Goal: Task Accomplishment & Management: Complete application form

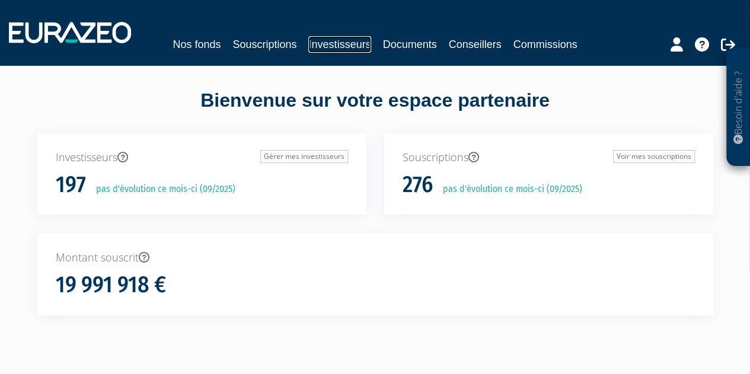
click at [357, 47] on link "Investisseurs" at bounding box center [339, 44] width 62 height 17
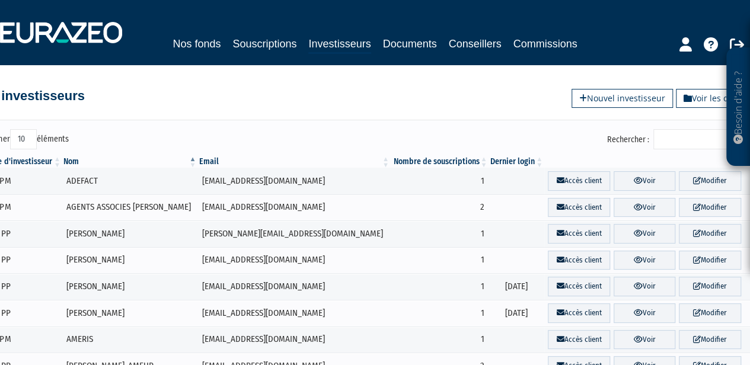
click at [675, 136] on input "Rechercher :" at bounding box center [709, 139] width 113 height 20
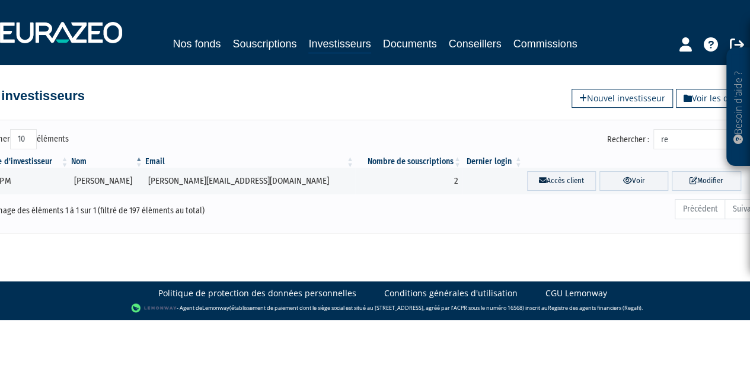
type input "r"
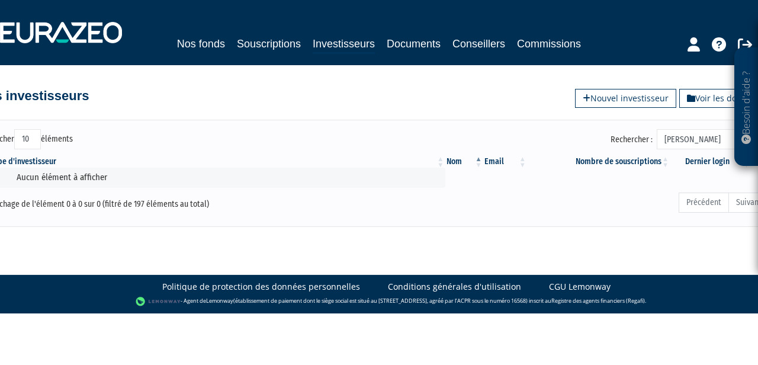
type input "dubourg"
drag, startPoint x: 715, startPoint y: 142, endPoint x: 632, endPoint y: 137, distance: 83.1
click at [632, 137] on label "Rechercher : dubourg" at bounding box center [690, 139] width 159 height 20
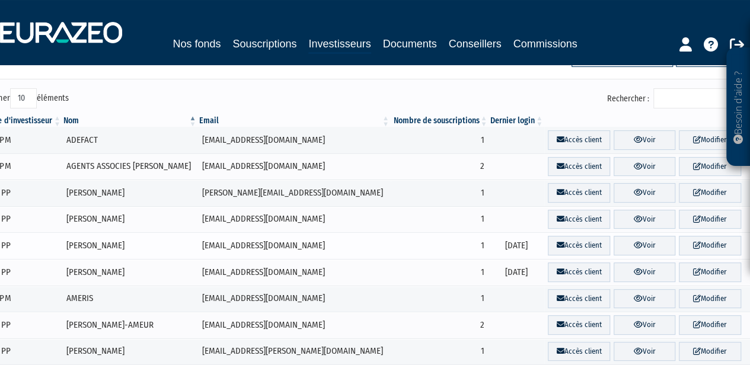
scroll to position [59, 0]
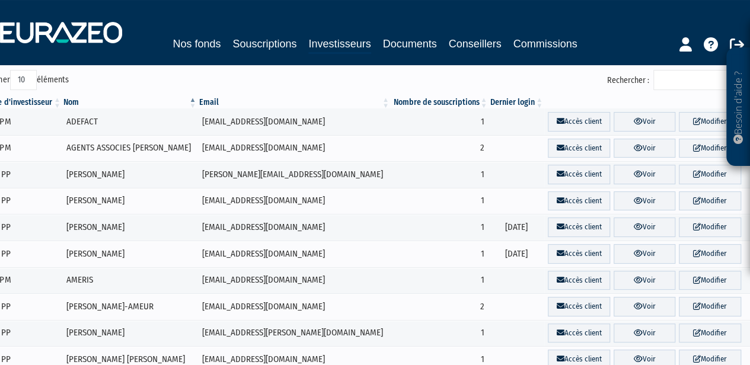
click at [690, 77] on input "Rechercher :" at bounding box center [709, 80] width 113 height 20
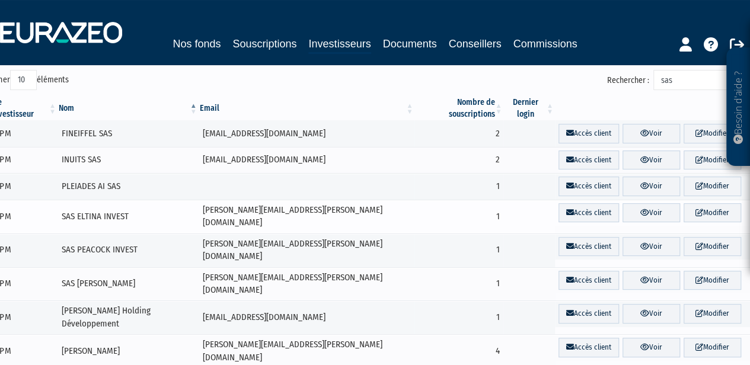
scroll to position [0, 0]
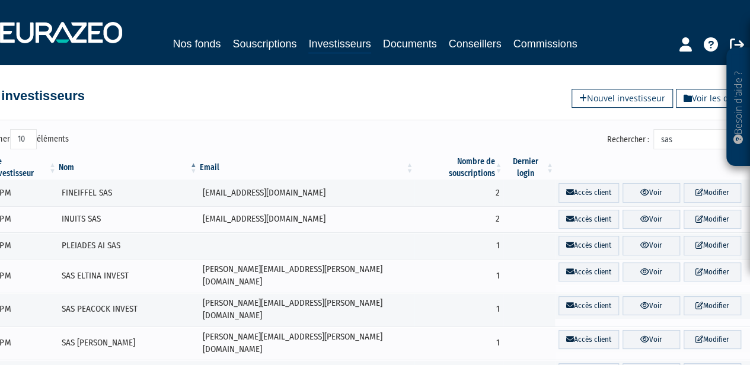
drag, startPoint x: 694, startPoint y: 143, endPoint x: 639, endPoint y: 135, distance: 55.7
click at [639, 135] on label "Rechercher : sas" at bounding box center [686, 139] width 159 height 20
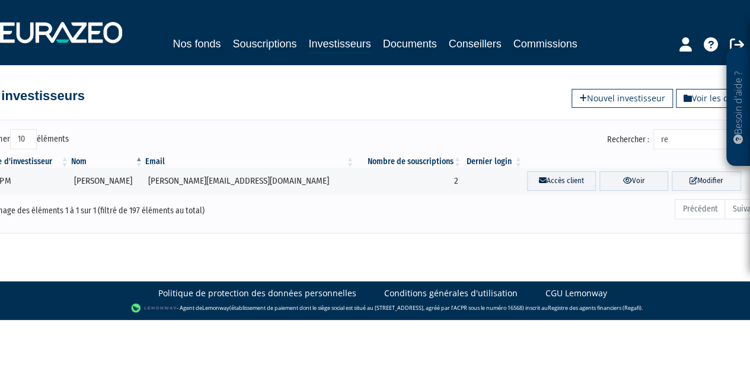
type input "r"
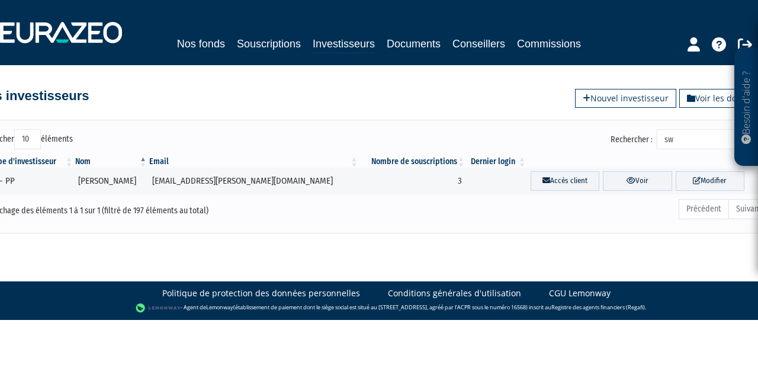
type input "s"
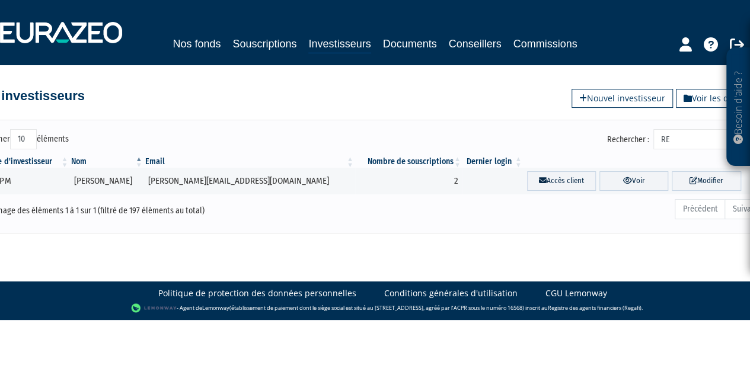
type input "R"
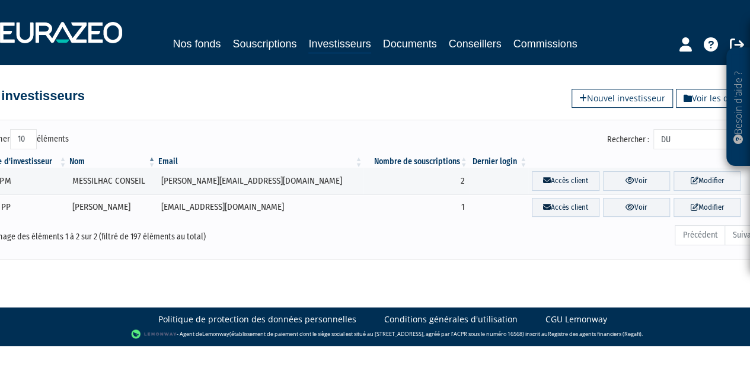
type input "D"
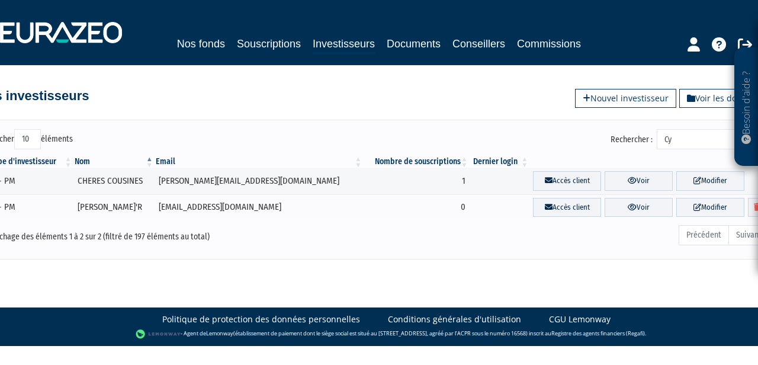
type input "C"
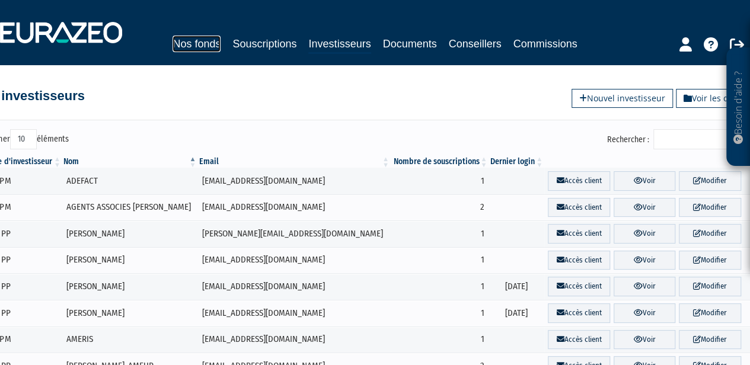
click at [203, 44] on link "Nos fonds" at bounding box center [196, 44] width 48 height 17
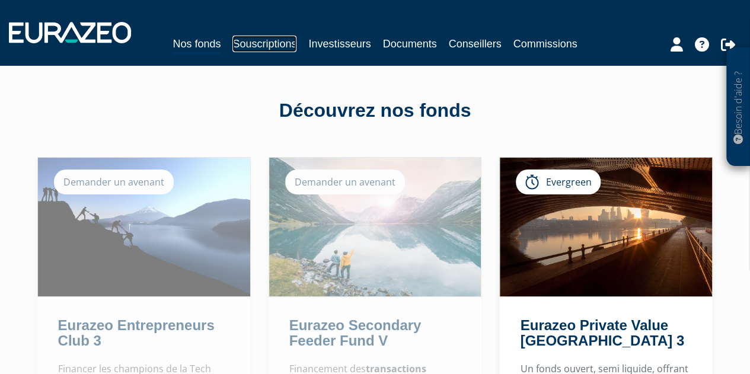
click at [251, 47] on link "Souscriptions" at bounding box center [264, 44] width 64 height 17
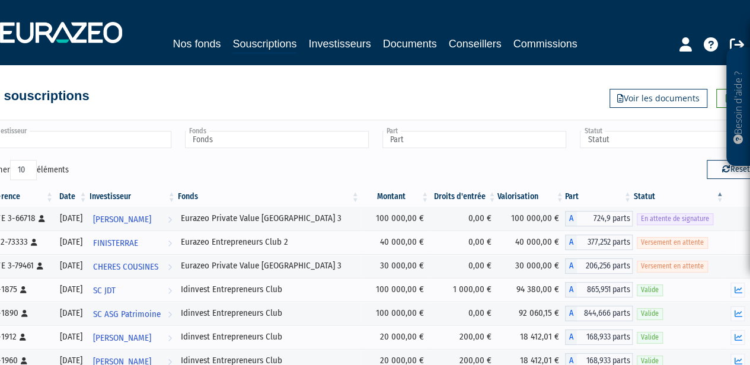
click at [110, 143] on input "text" at bounding box center [80, 139] width 184 height 17
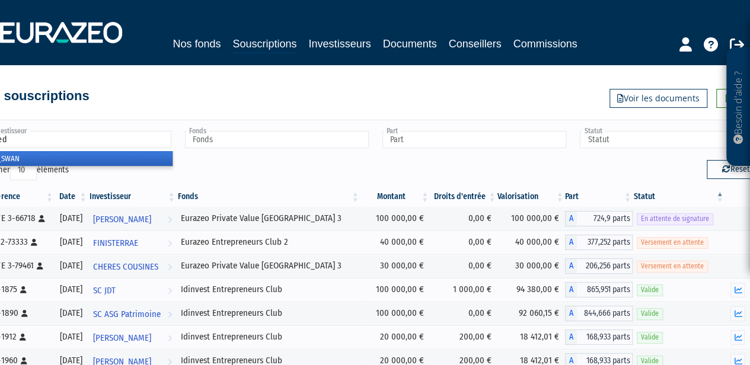
type input "red"
click at [114, 159] on li "RED SWAN" at bounding box center [78, 158] width 187 height 15
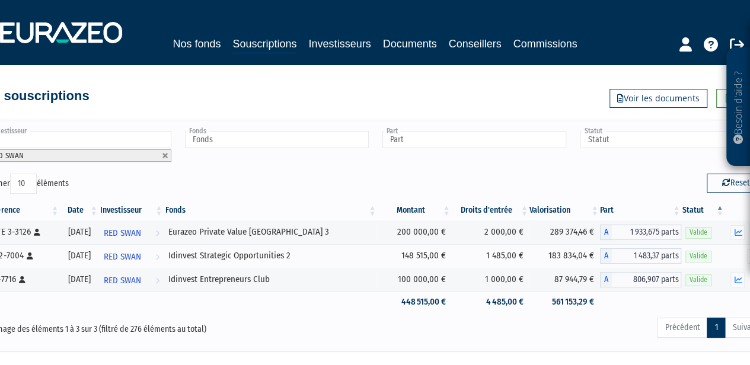
scroll to position [0, 25]
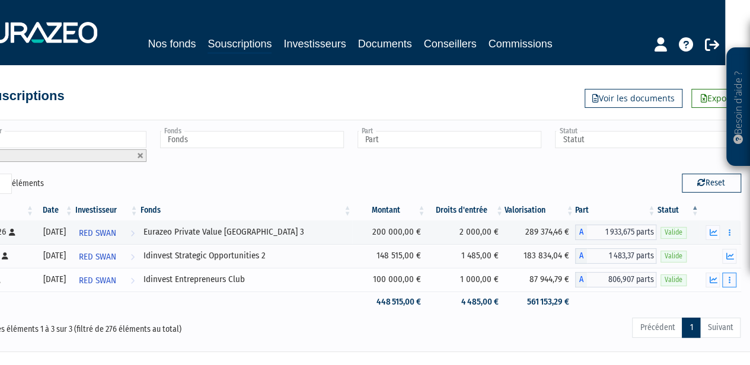
click at [732, 274] on button "button" at bounding box center [729, 280] width 14 height 15
click at [716, 297] on link "Rachat libre" at bounding box center [703, 302] width 59 height 20
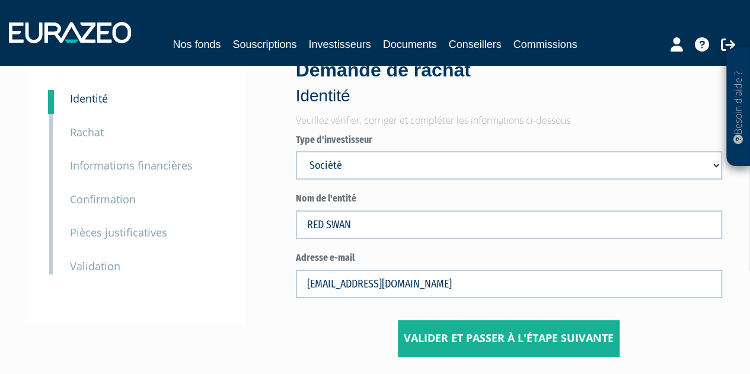
scroll to position [119, 0]
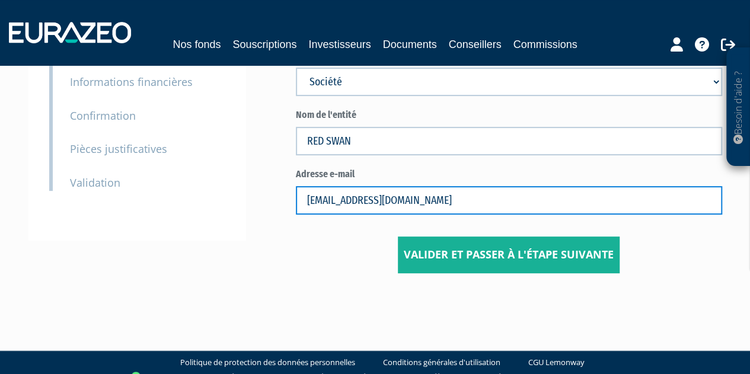
drag, startPoint x: 447, startPoint y: 202, endPoint x: 243, endPoint y: 184, distance: 205.2
click at [243, 184] on div "1 Identité 2 Rachat 3 Informations financières 3 Confirmation 4 Pièces justific…" at bounding box center [375, 124] width 676 height 297
paste input "cyril.dubourg@redswan.fr"
type input "cyril.dubourg@redswan.fr"
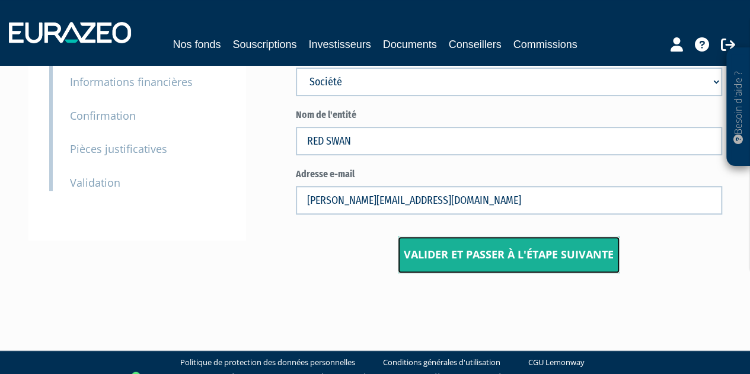
click at [469, 255] on input "Valider et passer à l'étape suivante" at bounding box center [509, 254] width 222 height 37
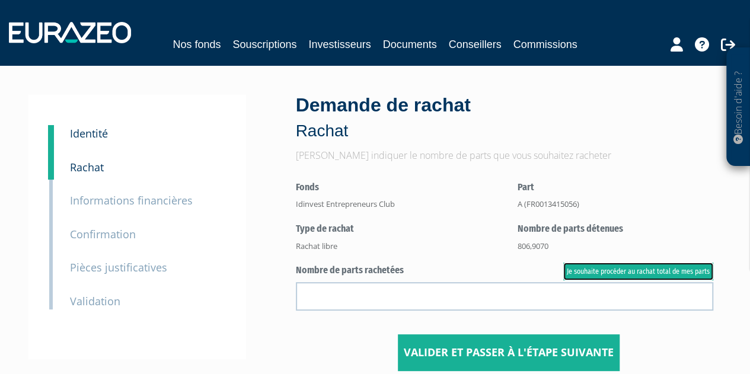
click at [594, 276] on link "Je souhaite procéder au rachat total de mes parts" at bounding box center [638, 272] width 150 height 18
type input "806.907000"
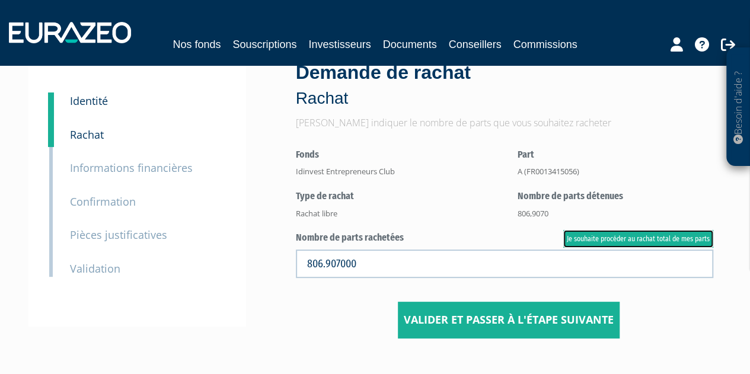
scroll to position [59, 0]
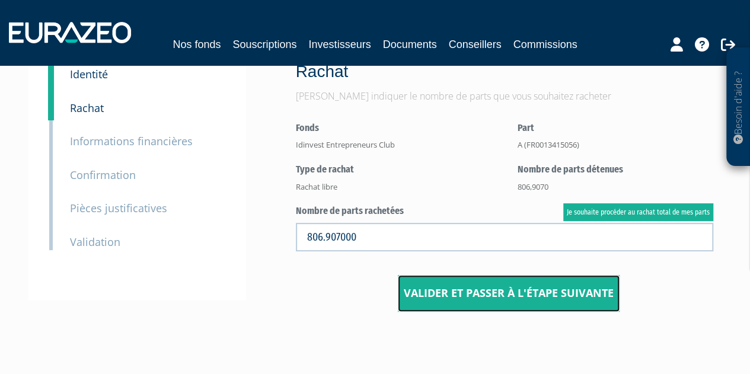
click at [527, 294] on input "Valider et passer à l'étape suivante" at bounding box center [509, 293] width 222 height 37
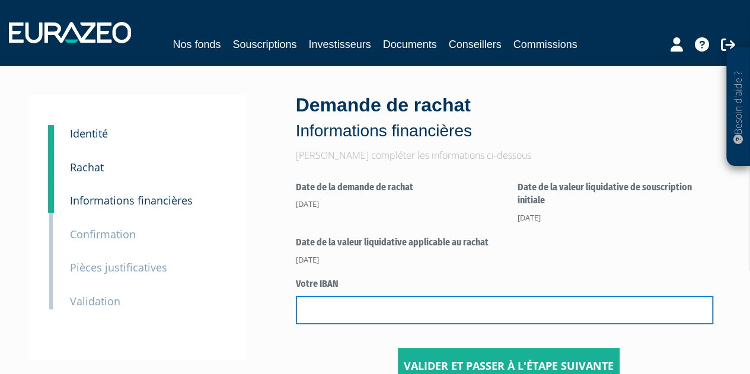
click at [413, 308] on input "text" at bounding box center [504, 310] width 417 height 28
paste input "[FINANCIAL_ID]"
type input "[FINANCIAL_ID]"
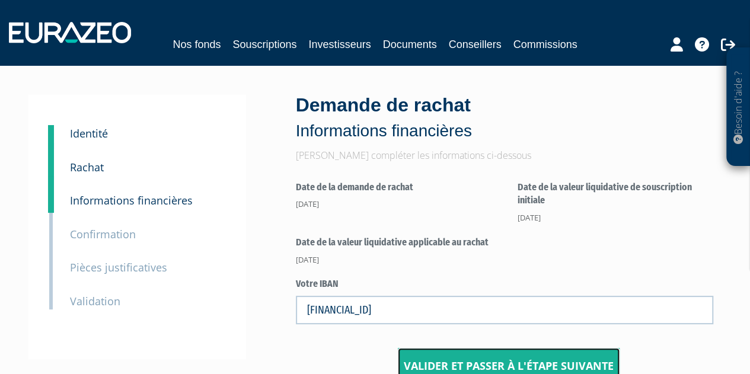
click at [471, 367] on input "Valider et passer à l'étape suivante" at bounding box center [509, 366] width 222 height 37
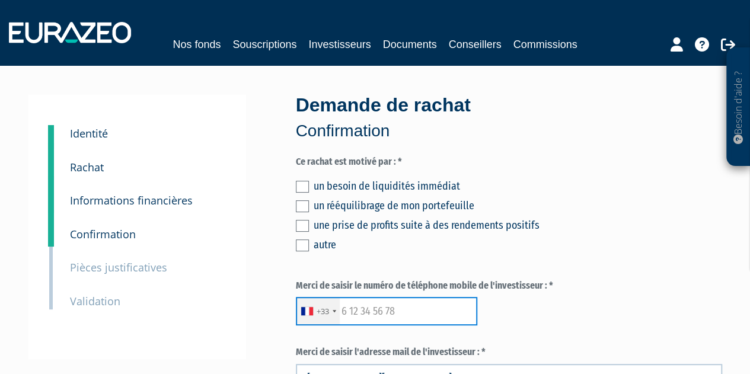
click at [384, 307] on input "text" at bounding box center [386, 311] width 181 height 28
paste input "6 77 93 01 34"
type input "6 77 93 01 34"
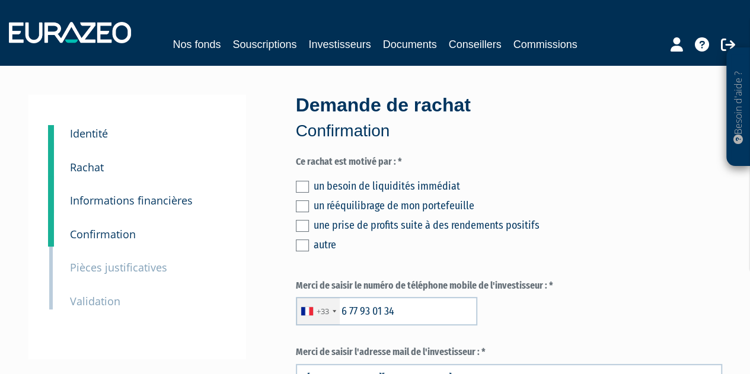
click at [521, 305] on div "+33 France +33 Germany (Deutschland) +49 Switzerland (Schweiz) +41 Belgium (Bel…" at bounding box center [509, 311] width 426 height 28
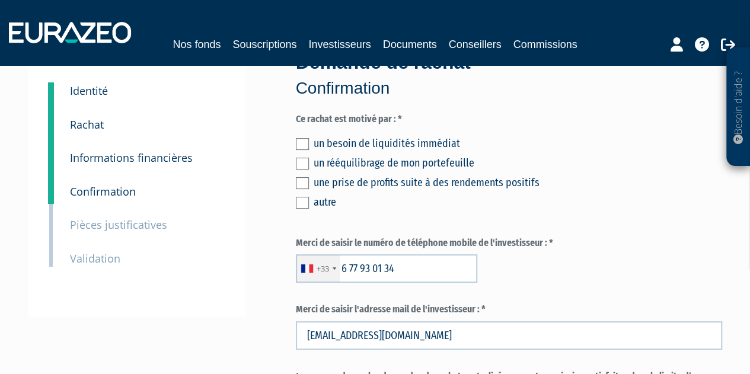
scroll to position [119, 0]
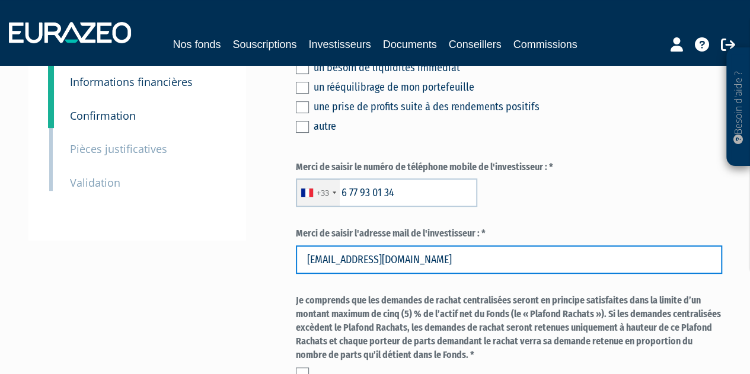
drag, startPoint x: 466, startPoint y: 262, endPoint x: 254, endPoint y: 263, distance: 212.1
click at [254, 263] on div "1 Identité 2 Rachat 3 Informations financières 3 Confirmation 4 Pièces justific…" at bounding box center [375, 372] width 676 height 792
paste input "yril.dubourg@redswan.fr"
type input "cyril.dubourg@redswan.fr"
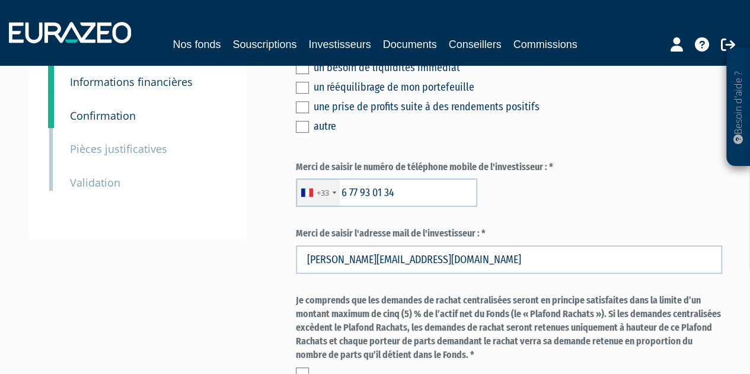
click at [590, 204] on div "+33 France +33 Germany (Deutschland) +49 Switzerland (Schweiz) +41 Belgium (Bel…" at bounding box center [509, 192] width 426 height 28
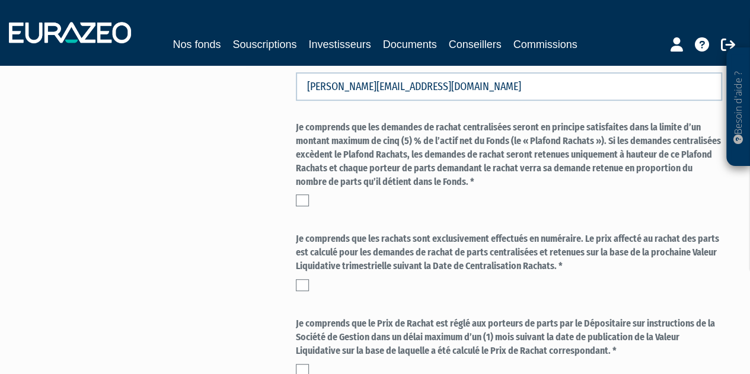
scroll to position [296, 0]
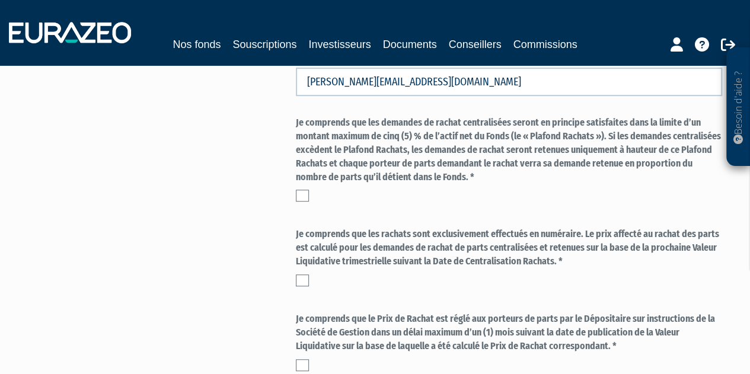
click at [301, 191] on label at bounding box center [302, 196] width 13 height 12
click at [0, 0] on input "checkbox" at bounding box center [0, 0] width 0 height 0
click at [299, 277] on label at bounding box center [302, 280] width 13 height 12
click at [0, 0] on input "checkbox" at bounding box center [0, 0] width 0 height 0
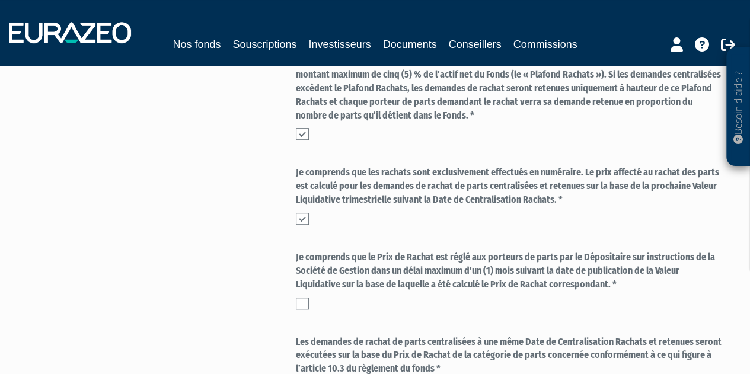
scroll to position [474, 0]
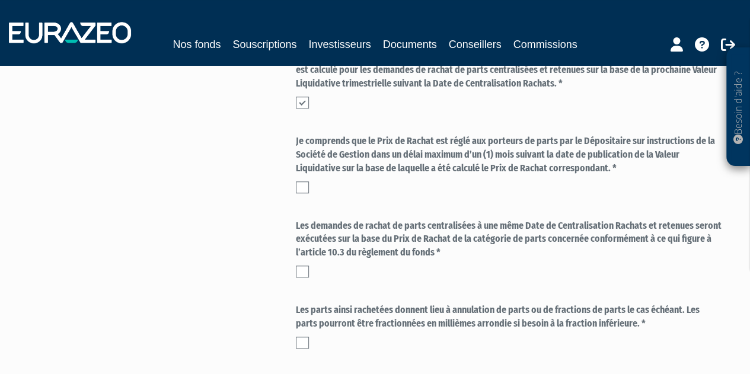
click at [300, 193] on label at bounding box center [302, 187] width 13 height 12
click at [0, 0] on input "checkbox" at bounding box center [0, 0] width 0 height 0
click at [303, 271] on label at bounding box center [302, 271] width 13 height 12
click at [0, 0] on input "checkbox" at bounding box center [0, 0] width 0 height 0
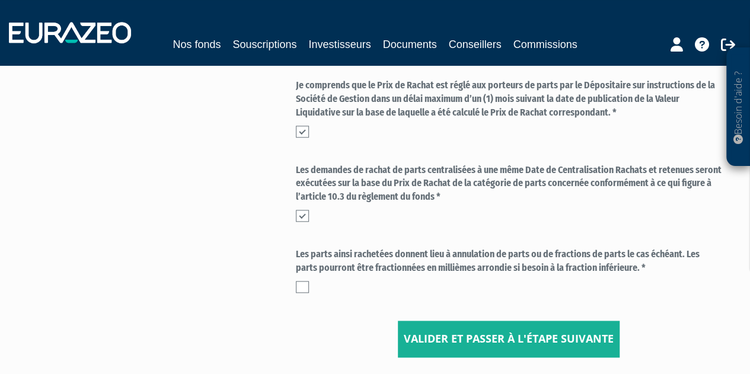
scroll to position [593, 0]
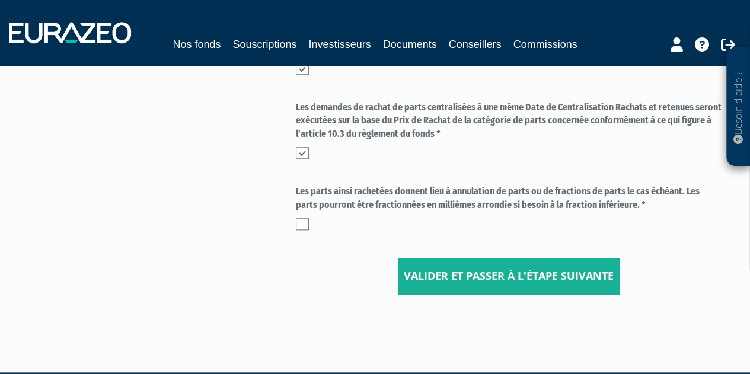
click at [303, 219] on label at bounding box center [302, 224] width 13 height 12
click at [0, 0] on input "checkbox" at bounding box center [0, 0] width 0 height 0
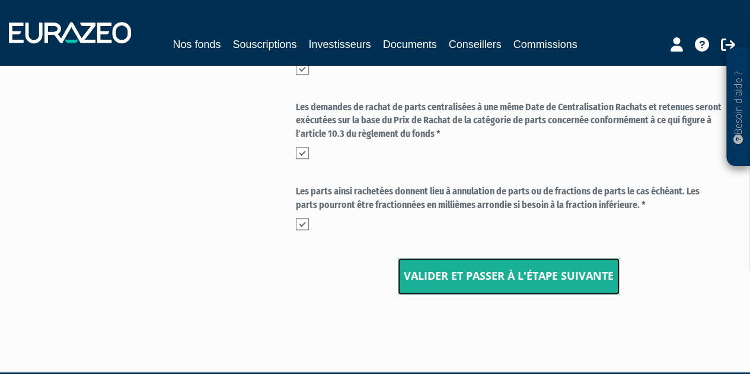
click at [478, 281] on input "Valider et passer à l'étape suivante" at bounding box center [509, 276] width 222 height 37
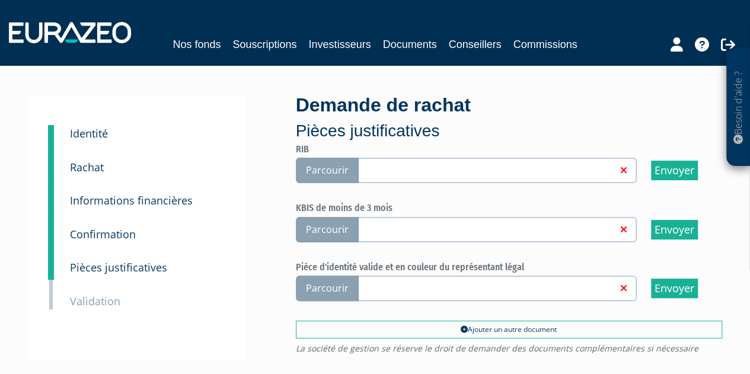
click at [316, 177] on span "Parcourir" at bounding box center [327, 170] width 63 height 25
click at [0, 0] on input "Parcourir" at bounding box center [0, 0] width 0 height 0
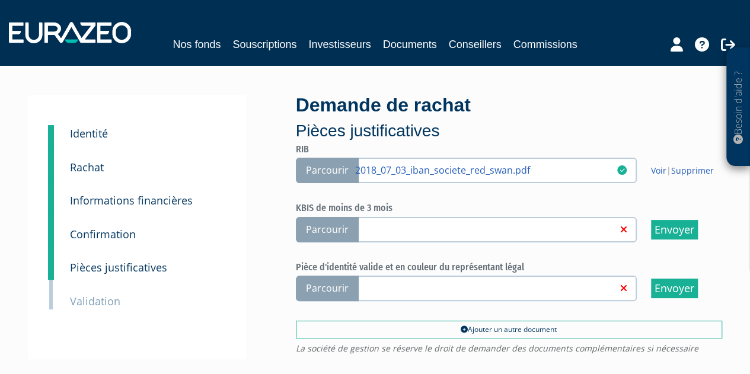
click at [329, 226] on span "Parcourir" at bounding box center [327, 229] width 63 height 25
click at [0, 0] on input "Parcourir" at bounding box center [0, 0] width 0 height 0
click at [322, 284] on span "Parcourir" at bounding box center [327, 288] width 63 height 25
click at [345, 286] on span "Parcourir" at bounding box center [327, 288] width 63 height 25
click at [0, 0] on input "Parcourir" at bounding box center [0, 0] width 0 height 0
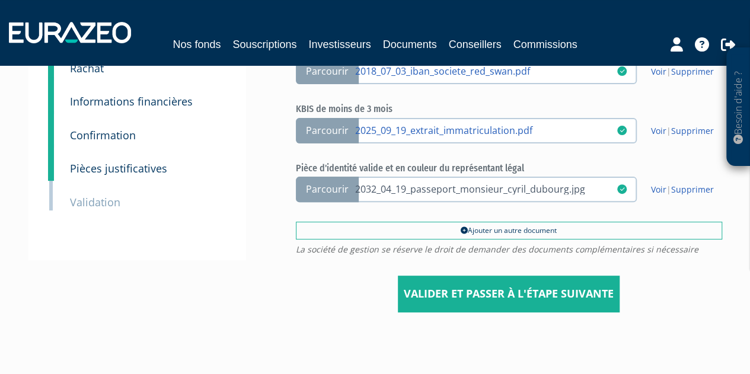
scroll to position [151, 0]
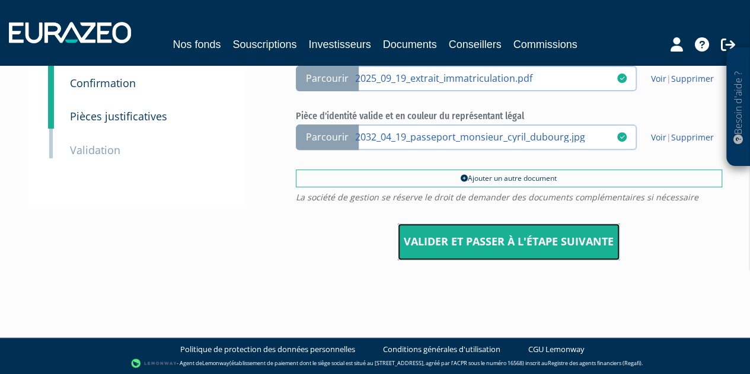
click at [537, 250] on input "Valider et passer à l'étape suivante" at bounding box center [509, 241] width 222 height 37
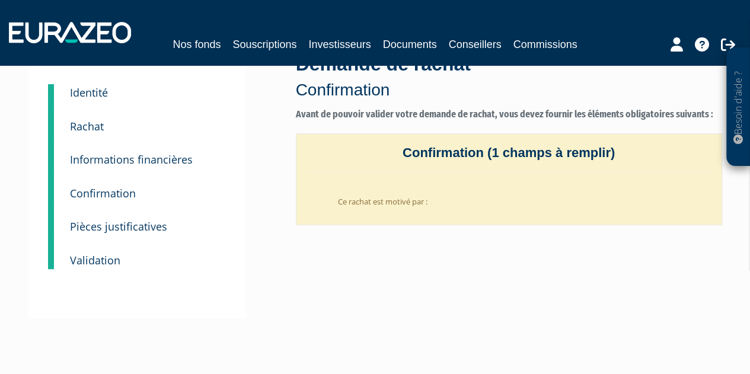
scroll to position [59, 0]
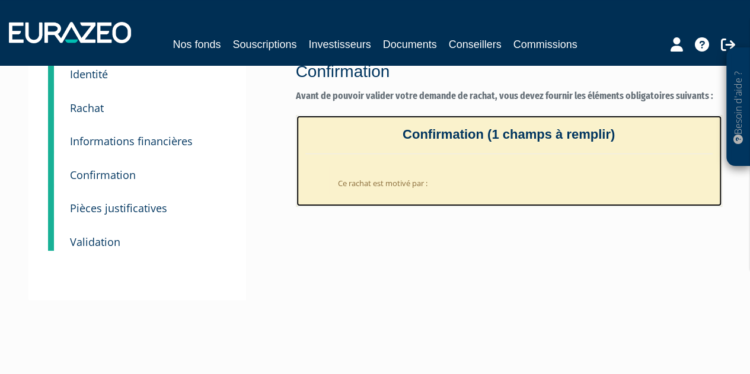
click at [366, 193] on li "Ce rachat est motivé par :" at bounding box center [520, 180] width 383 height 29
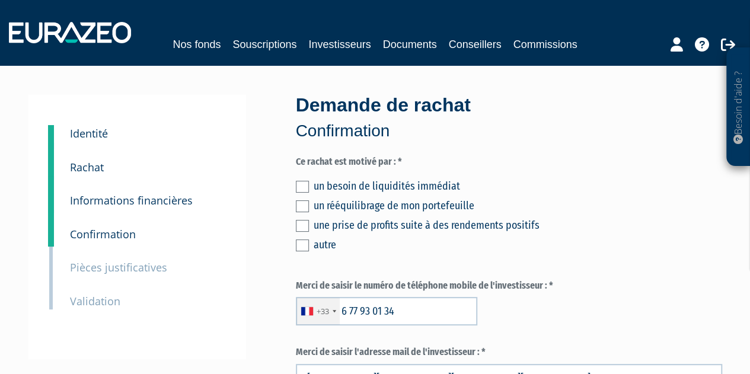
click at [302, 209] on label at bounding box center [302, 206] width 13 height 12
click at [0, 0] on input "checkbox" at bounding box center [0, 0] width 0 height 0
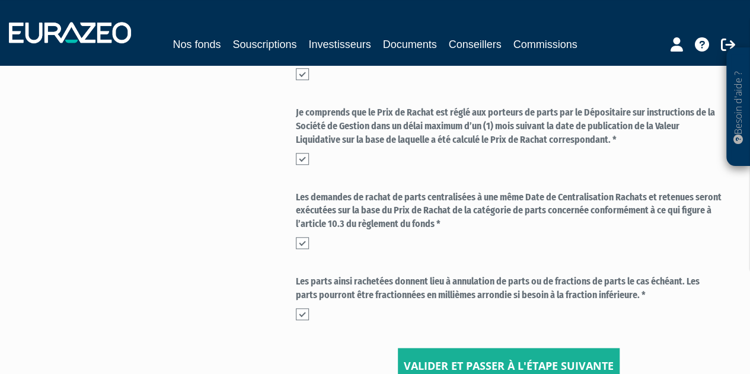
scroll to position [627, 0]
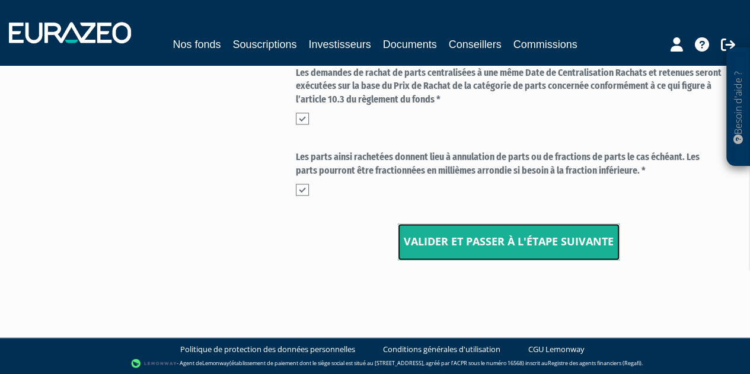
click at [541, 235] on input "Valider et passer à l'étape suivante" at bounding box center [509, 241] width 222 height 37
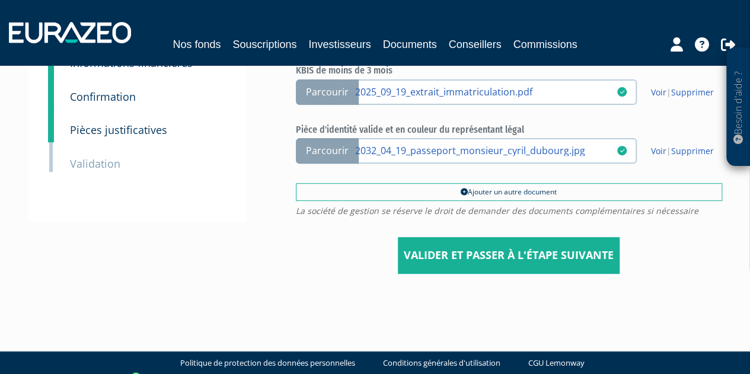
scroll to position [151, 0]
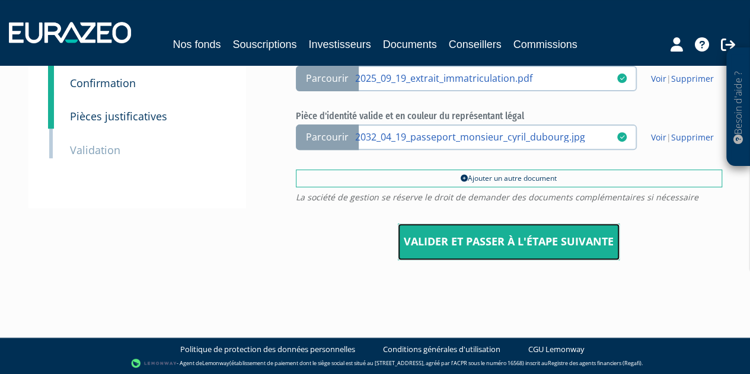
click at [489, 251] on input "Valider et passer à l'étape suivante" at bounding box center [509, 241] width 222 height 37
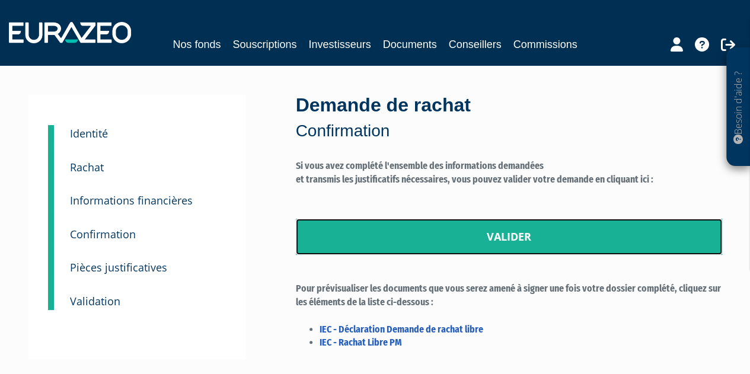
click at [508, 244] on link "Valider" at bounding box center [509, 237] width 426 height 37
click at [524, 239] on link "Valider" at bounding box center [509, 237] width 426 height 37
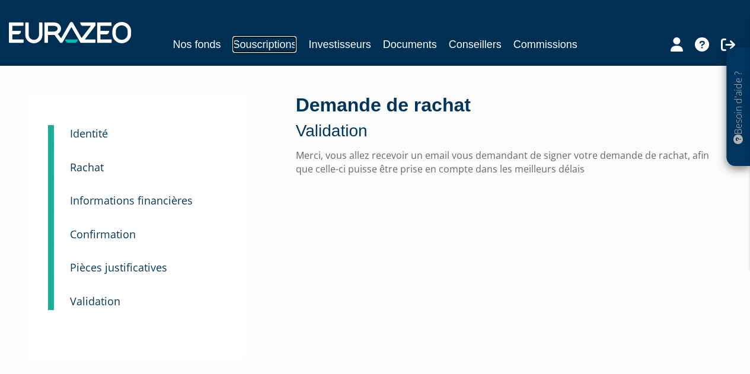
click at [264, 41] on link "Souscriptions" at bounding box center [264, 44] width 64 height 17
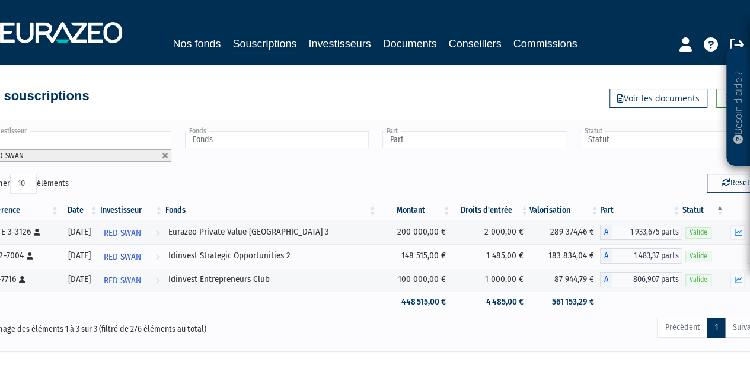
scroll to position [0, 25]
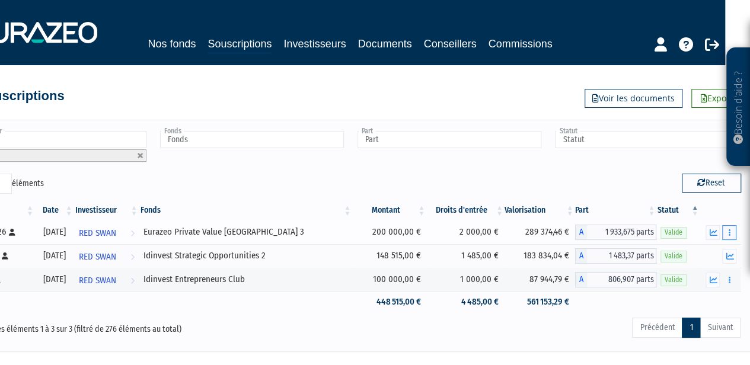
click at [732, 229] on button "button" at bounding box center [729, 232] width 14 height 15
click at [707, 251] on link "Rachat libre" at bounding box center [703, 254] width 59 height 20
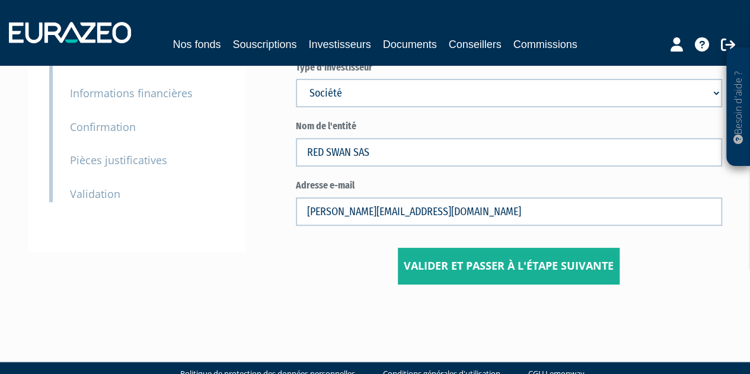
scroll to position [119, 0]
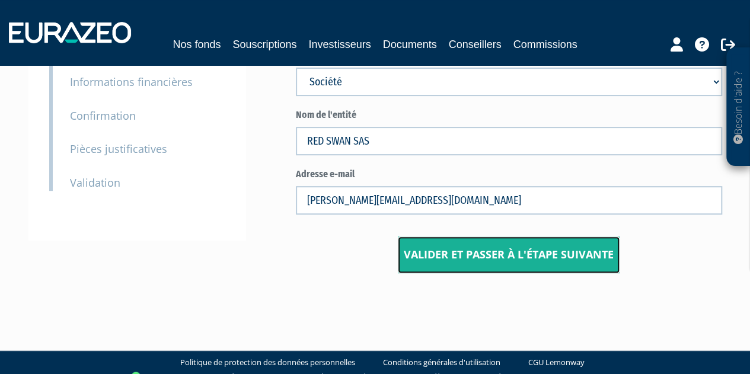
click at [492, 247] on input "Valider et passer à l'étape suivante" at bounding box center [509, 254] width 222 height 37
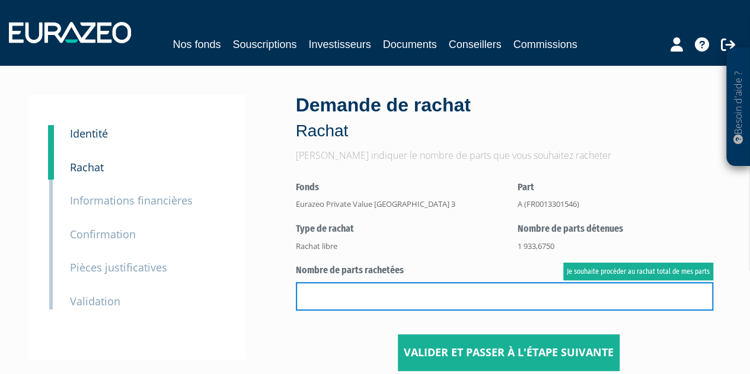
click at [517, 287] on input "text" at bounding box center [504, 296] width 417 height 28
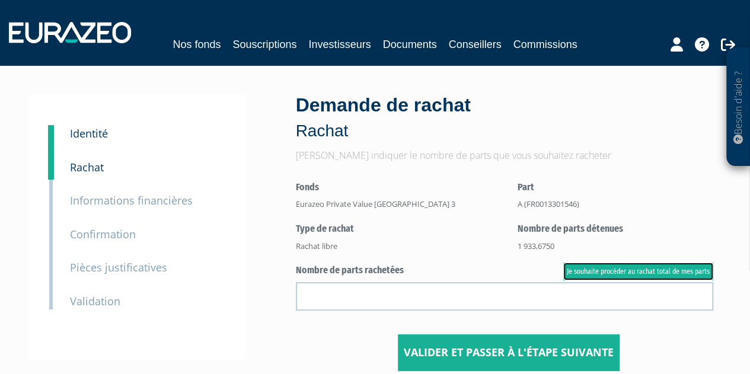
click at [588, 268] on link "Je souhaite procéder au rachat total de mes parts" at bounding box center [638, 272] width 150 height 18
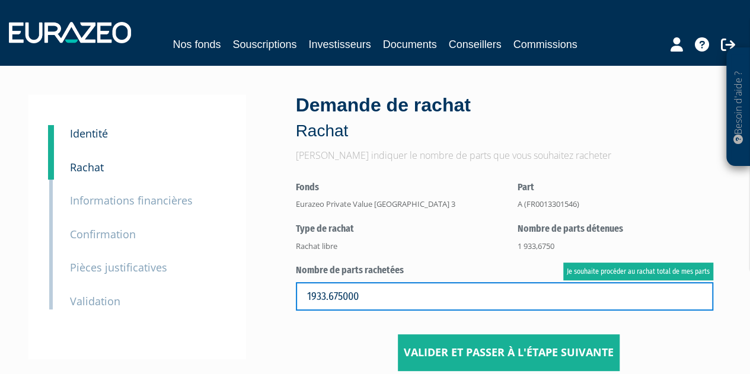
drag, startPoint x: 367, startPoint y: 293, endPoint x: 239, endPoint y: 291, distance: 128.0
click at [239, 291] on div "1 Identité 2 Rachat 3 Informations financières 3 Confirmation 4 Pièces justific…" at bounding box center [375, 233] width 676 height 276
type input "966,8375"
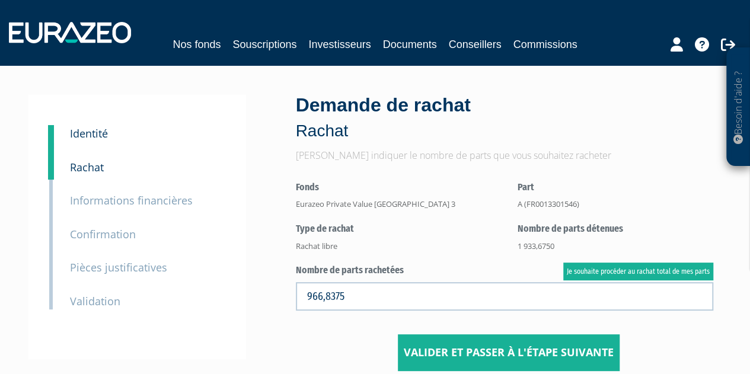
click at [258, 330] on div "1 Identité 2 Rachat 3 Informations financières 3 Confirmation 4 Pièces justific…" at bounding box center [375, 233] width 676 height 276
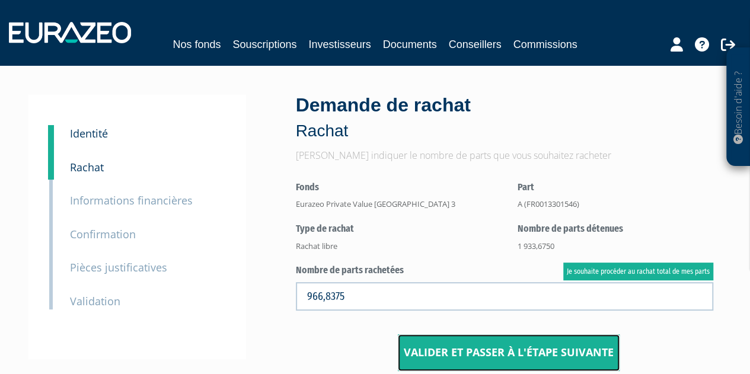
click at [411, 351] on input "Valider et passer à l'étape suivante" at bounding box center [509, 352] width 222 height 37
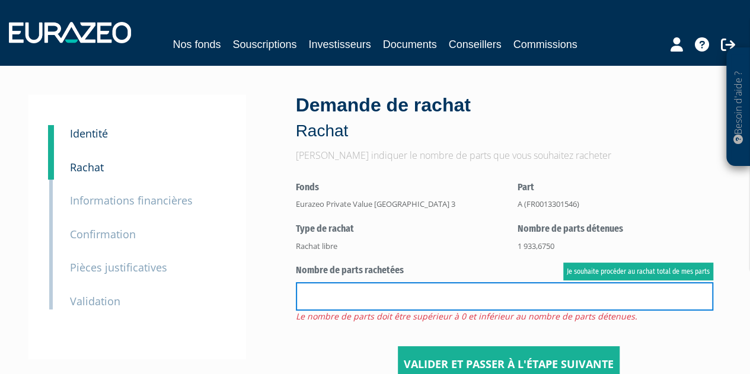
click at [422, 292] on input "text" at bounding box center [504, 296] width 417 height 28
type input "967"
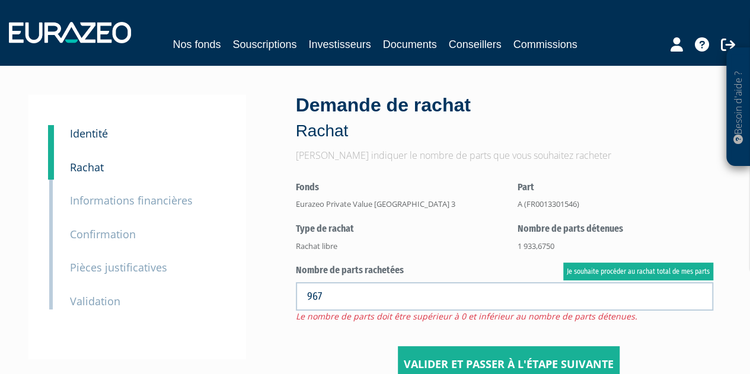
click at [346, 341] on center "Valider et passer à l'étape suivante" at bounding box center [509, 286] width 426 height 193
click at [465, 357] on input "Valider et passer à l'étape suivante" at bounding box center [509, 364] width 222 height 37
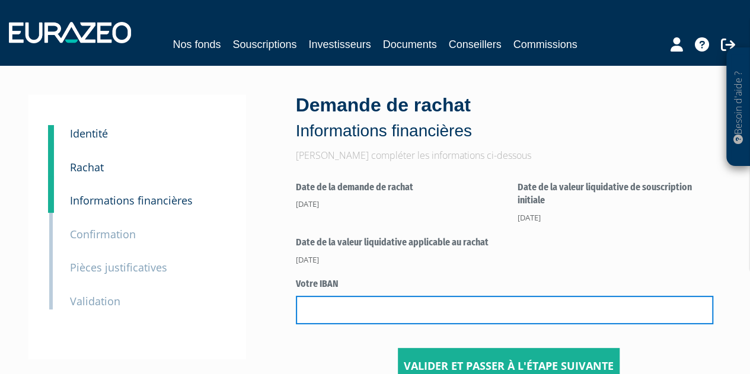
click at [356, 311] on input "text" at bounding box center [504, 310] width 417 height 28
paste input "[FINANCIAL_ID]"
type input "[FINANCIAL_ID]"
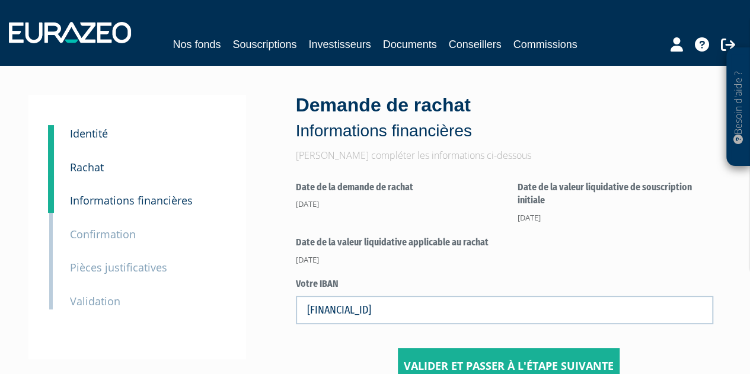
click at [538, 271] on form "Date de la demande de rachat [DATE] Date de la valeur liquidative de souscripti…" at bounding box center [509, 276] width 426 height 216
click at [521, 355] on input "Valider et passer à l'étape suivante" at bounding box center [509, 366] width 222 height 37
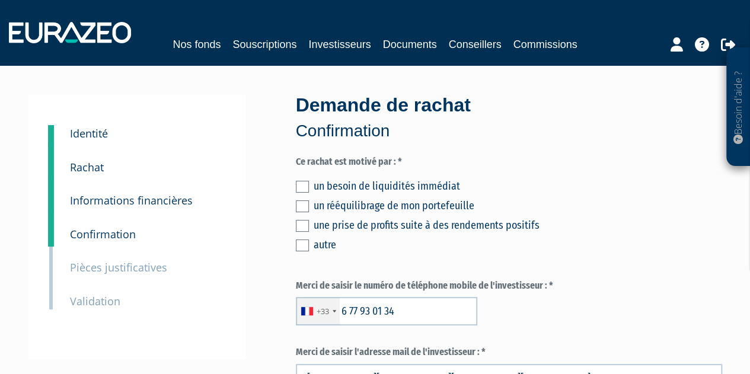
scroll to position [59, 0]
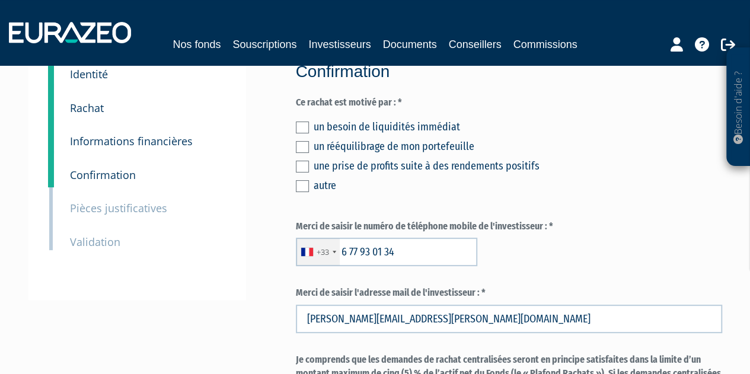
click at [303, 120] on div "un besoin de liquidités immédiat un rééquilibrage de mon portefeuille une prise…" at bounding box center [509, 155] width 426 height 78
click at [301, 145] on label at bounding box center [302, 147] width 13 height 12
click at [0, 0] on input "checkbox" at bounding box center [0, 0] width 0 height 0
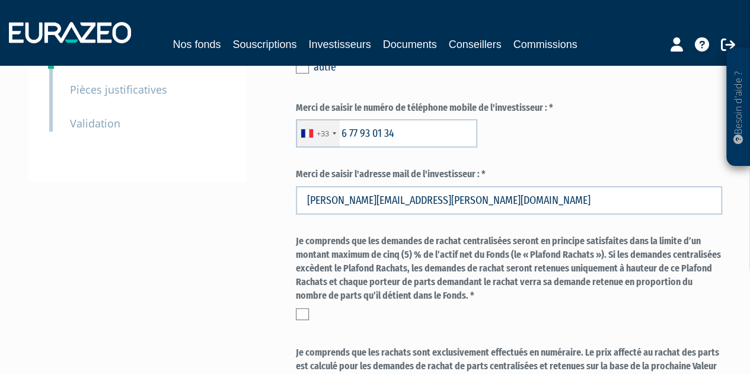
scroll to position [296, 0]
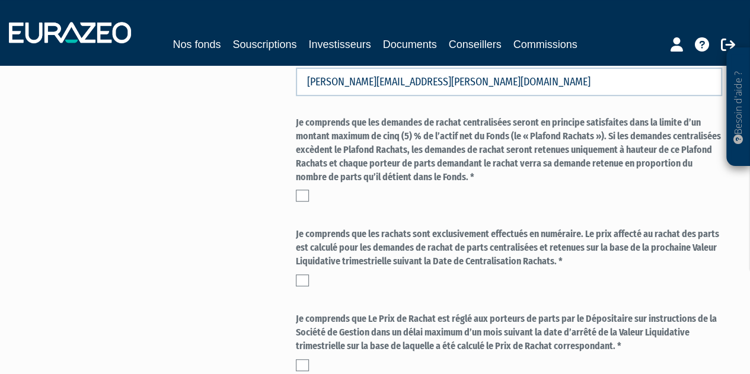
click at [300, 195] on label at bounding box center [302, 196] width 13 height 12
click at [0, 0] on input "checkbox" at bounding box center [0, 0] width 0 height 0
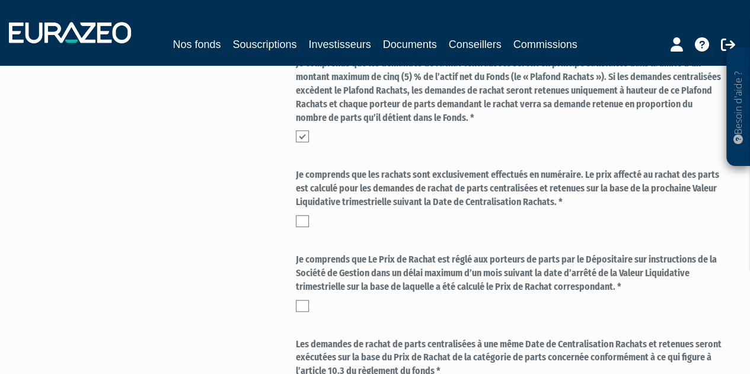
click at [302, 213] on div "Je comprends que les rachats sont exclusivement effectués en numéraire. Le prix…" at bounding box center [509, 197] width 426 height 59
click at [302, 215] on label at bounding box center [302, 221] width 13 height 12
click at [0, 0] on input "checkbox" at bounding box center [0, 0] width 0 height 0
click at [298, 304] on label at bounding box center [302, 306] width 13 height 12
click at [0, 0] on input "checkbox" at bounding box center [0, 0] width 0 height 0
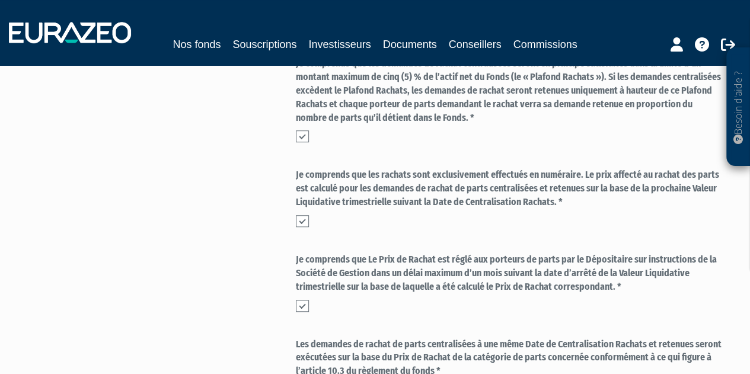
scroll to position [533, 0]
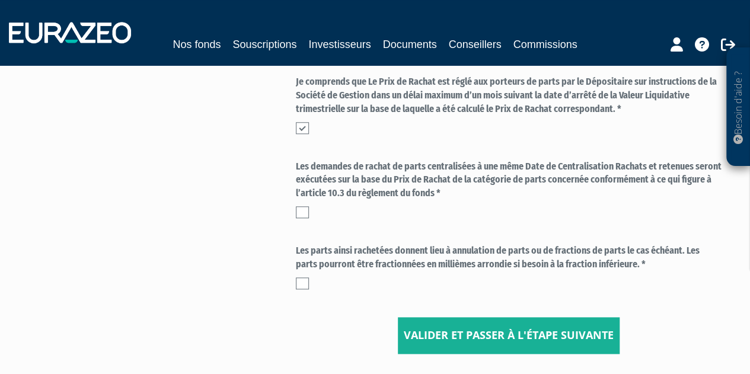
click at [301, 207] on label at bounding box center [302, 212] width 13 height 12
click at [0, 0] on input "checkbox" at bounding box center [0, 0] width 0 height 0
click at [299, 282] on label at bounding box center [302, 283] width 13 height 12
click at [0, 0] on input "checkbox" at bounding box center [0, 0] width 0 height 0
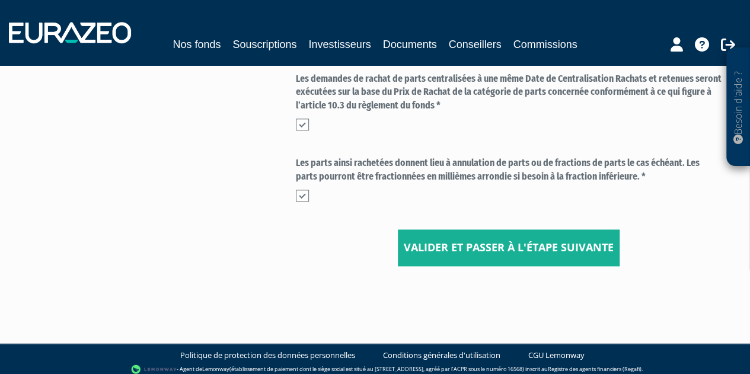
scroll to position [627, 0]
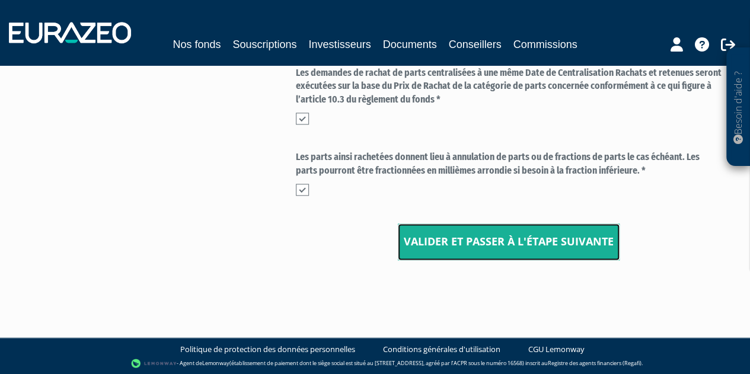
click at [473, 252] on input "Valider et passer à l'étape suivante" at bounding box center [509, 241] width 222 height 37
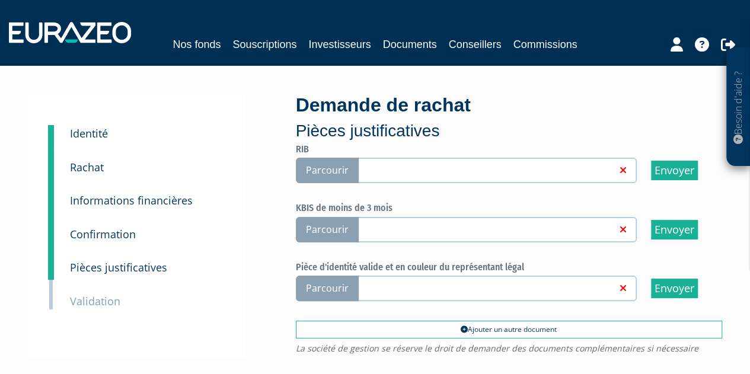
click at [318, 168] on span "Parcourir" at bounding box center [327, 170] width 63 height 25
click at [0, 0] on input "Parcourir" at bounding box center [0, 0] width 0 height 0
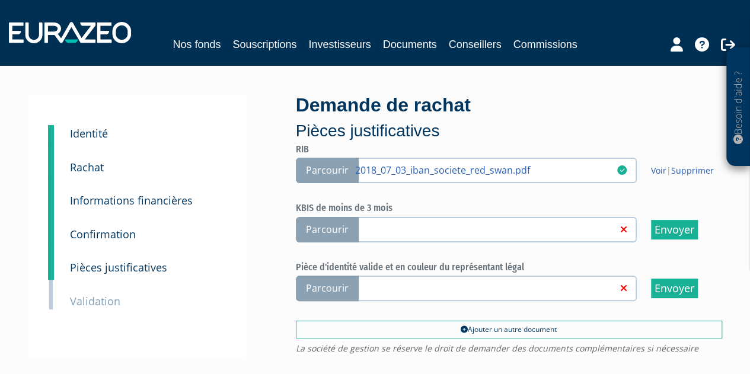
click at [331, 223] on span "Parcourir" at bounding box center [327, 229] width 63 height 25
click at [0, 0] on input "Parcourir" at bounding box center [0, 0] width 0 height 0
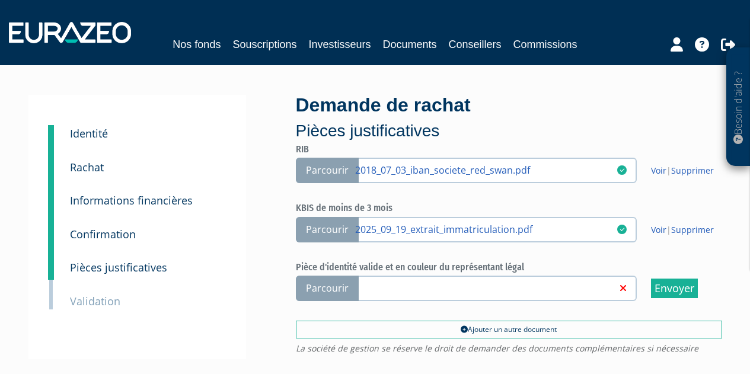
click at [324, 292] on span "Parcourir" at bounding box center [327, 288] width 63 height 25
click at [0, 0] on input "Parcourir" at bounding box center [0, 0] width 0 height 0
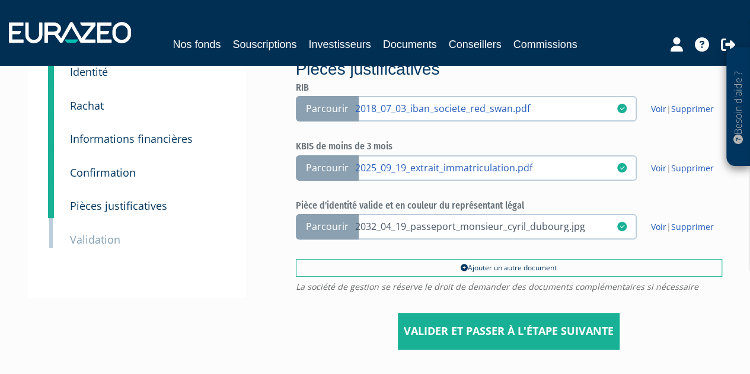
scroll to position [151, 0]
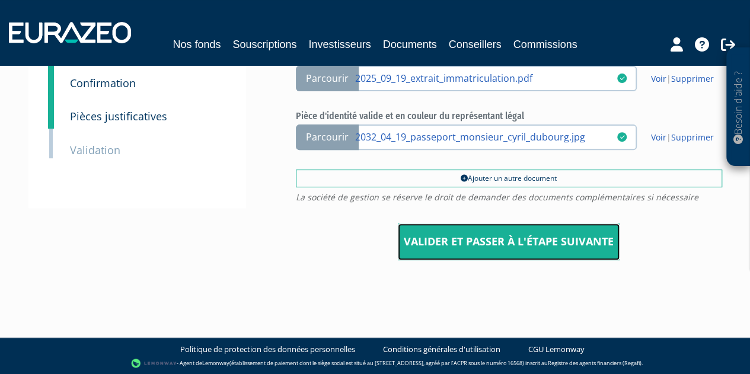
click at [535, 234] on input "Valider et passer à l'étape suivante" at bounding box center [509, 241] width 222 height 37
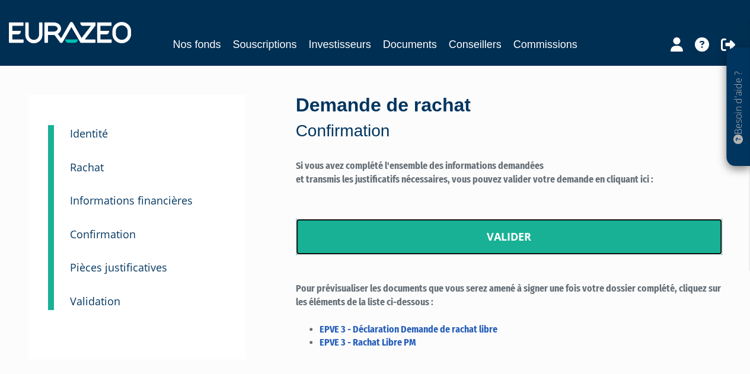
drag, startPoint x: 501, startPoint y: 245, endPoint x: 417, endPoint y: 33, distance: 228.5
click at [501, 245] on link "Valider" at bounding box center [509, 237] width 426 height 37
